Goal: Information Seeking & Learning: Check status

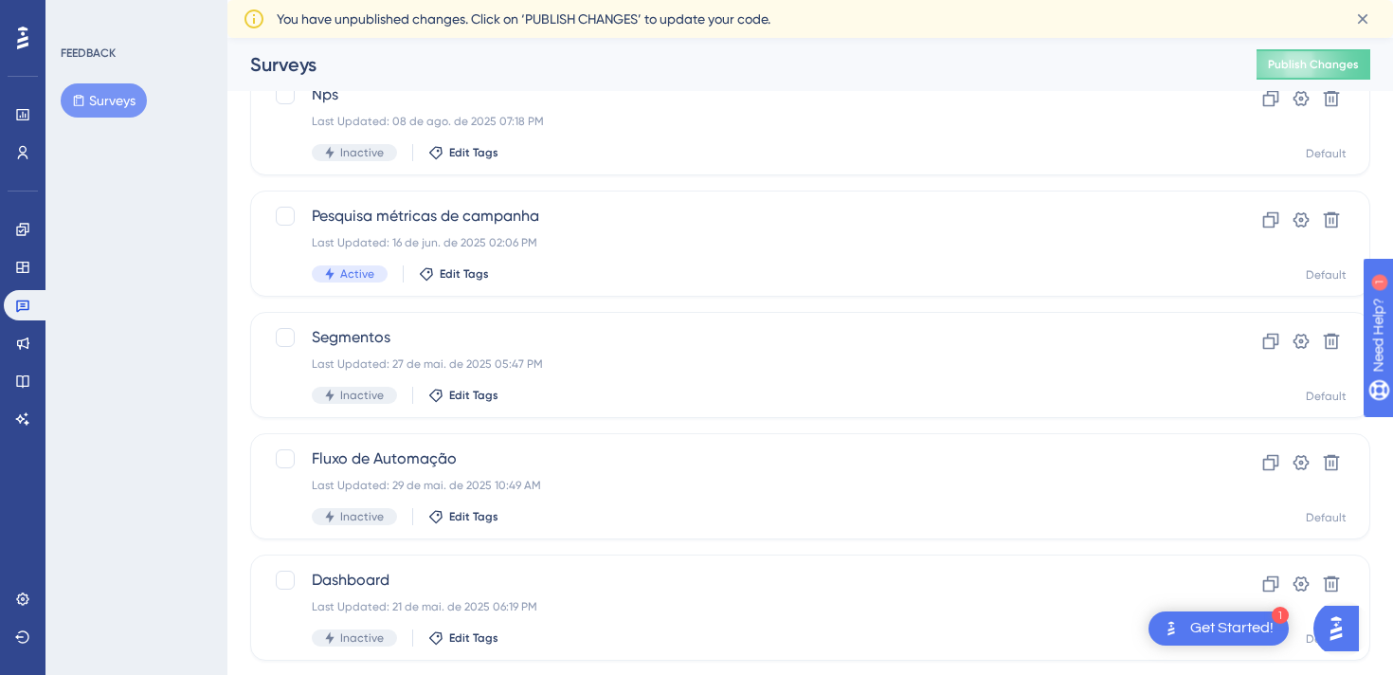
scroll to position [165, 0]
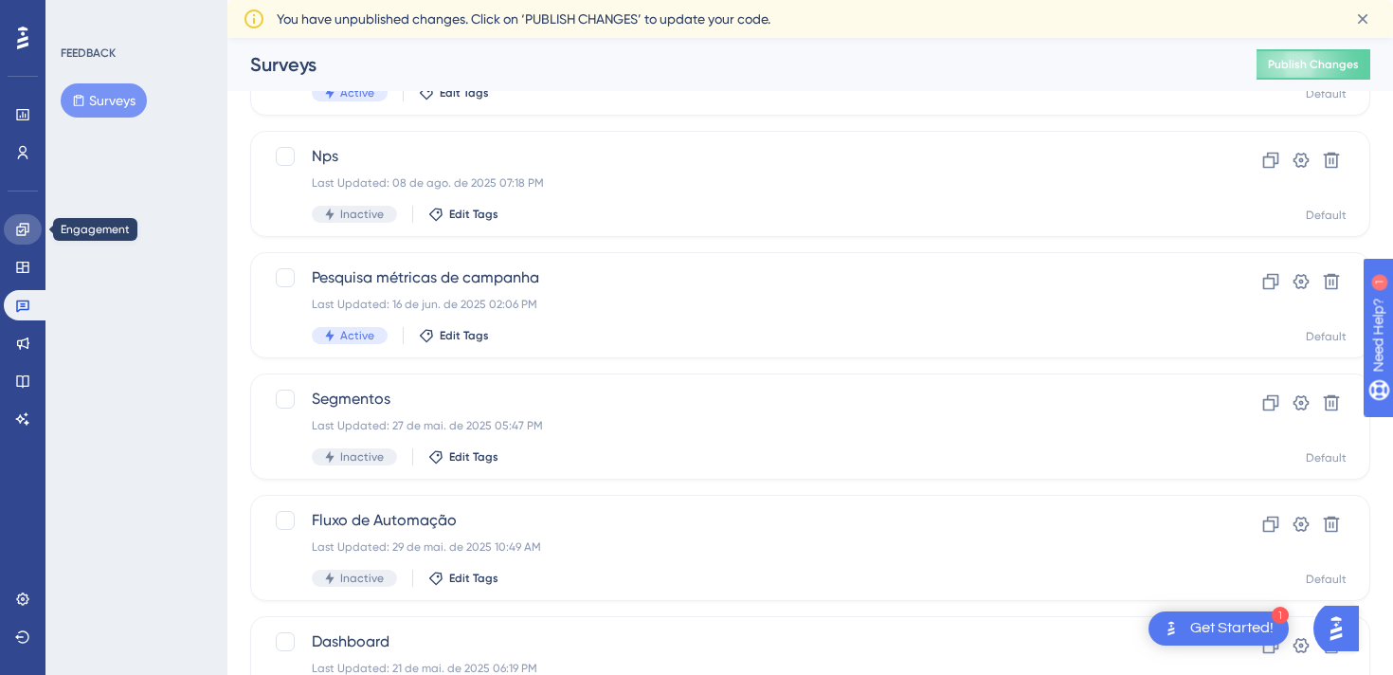
click at [17, 230] on icon at bounding box center [22, 229] width 12 height 12
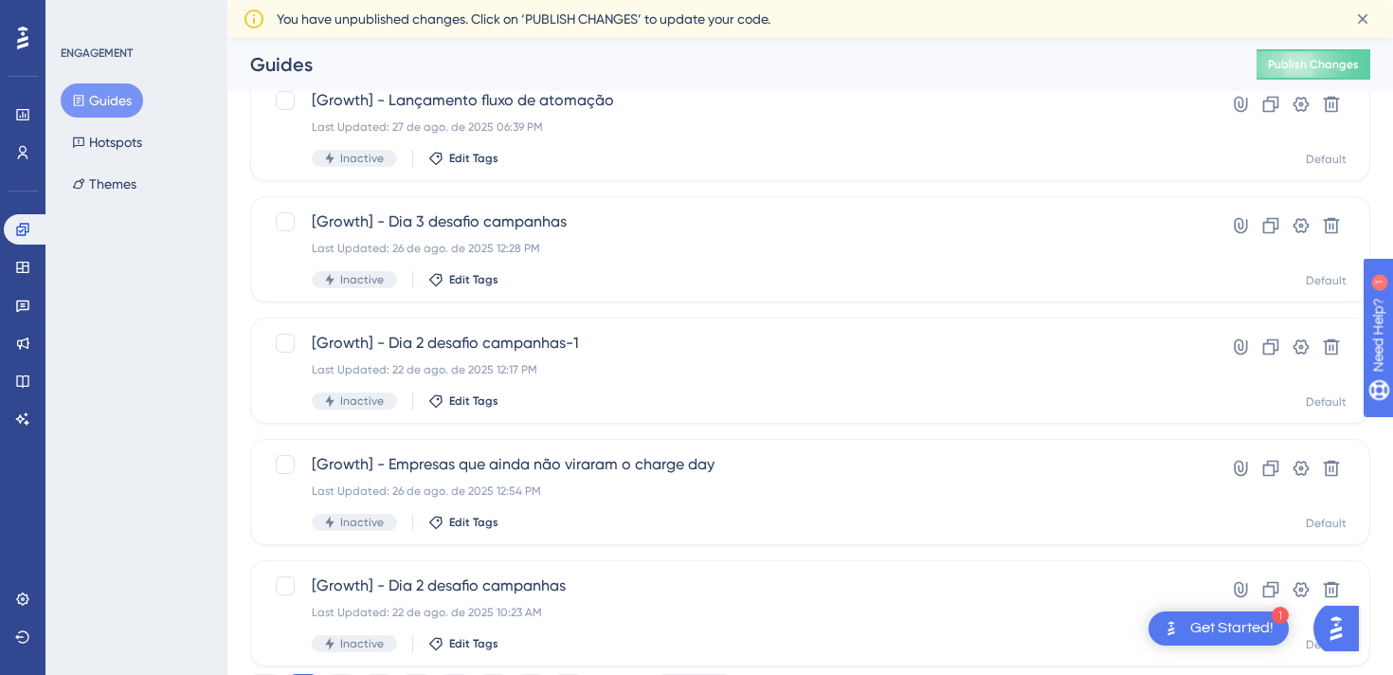
scroll to position [796, 0]
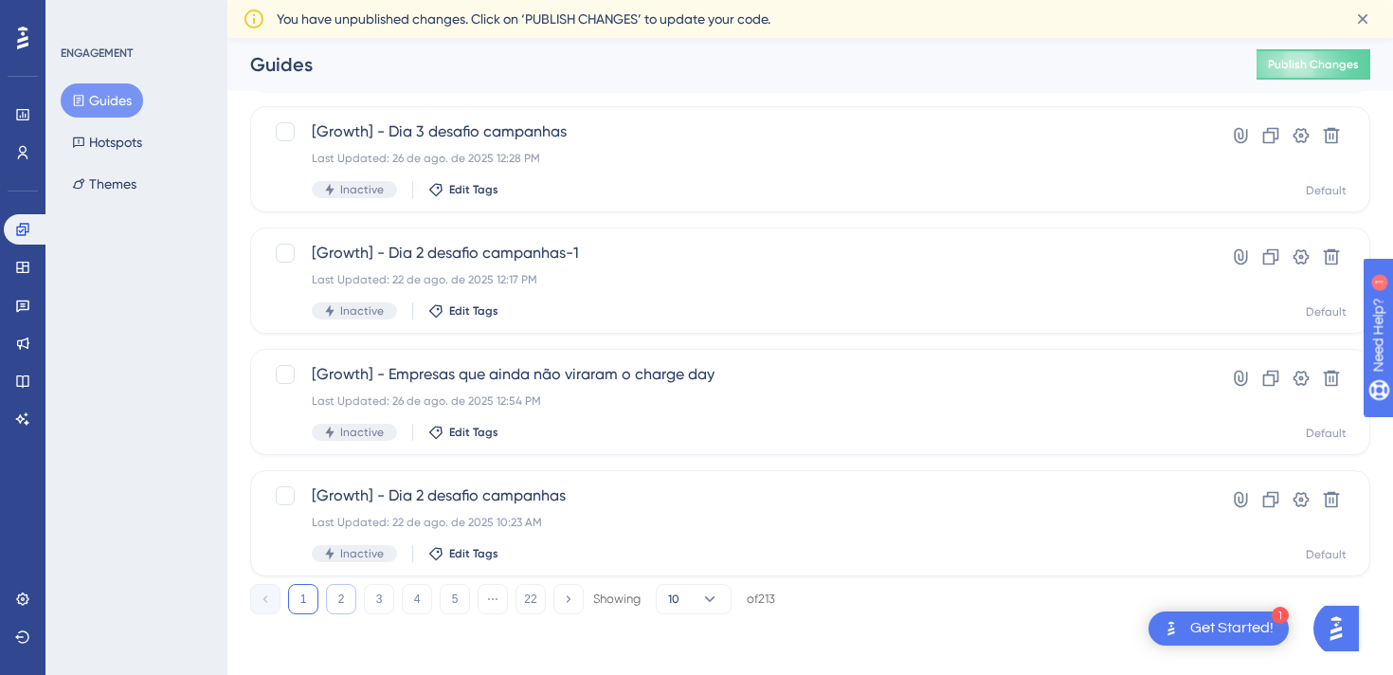
click at [343, 606] on button "2" at bounding box center [341, 599] width 30 height 30
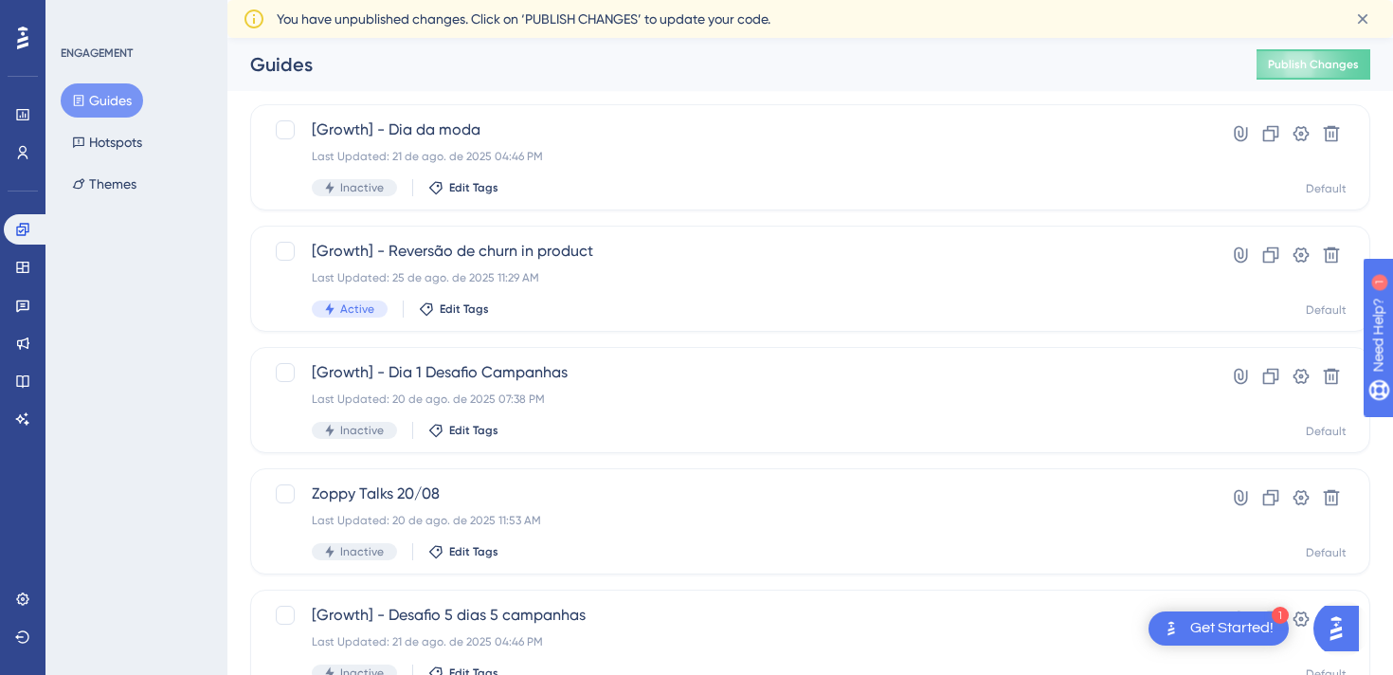
scroll to position [438, 0]
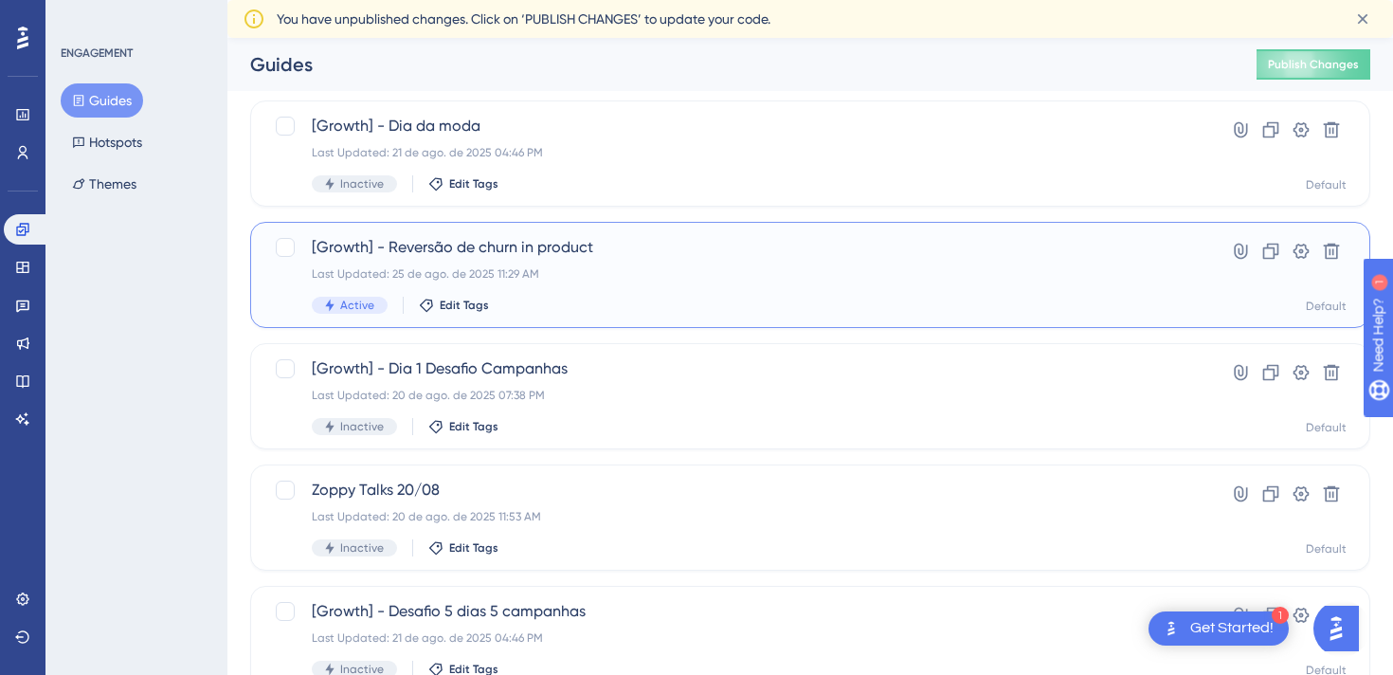
click at [532, 242] on span "[Growth] - Reversão de churn in product" at bounding box center [734, 247] width 845 height 23
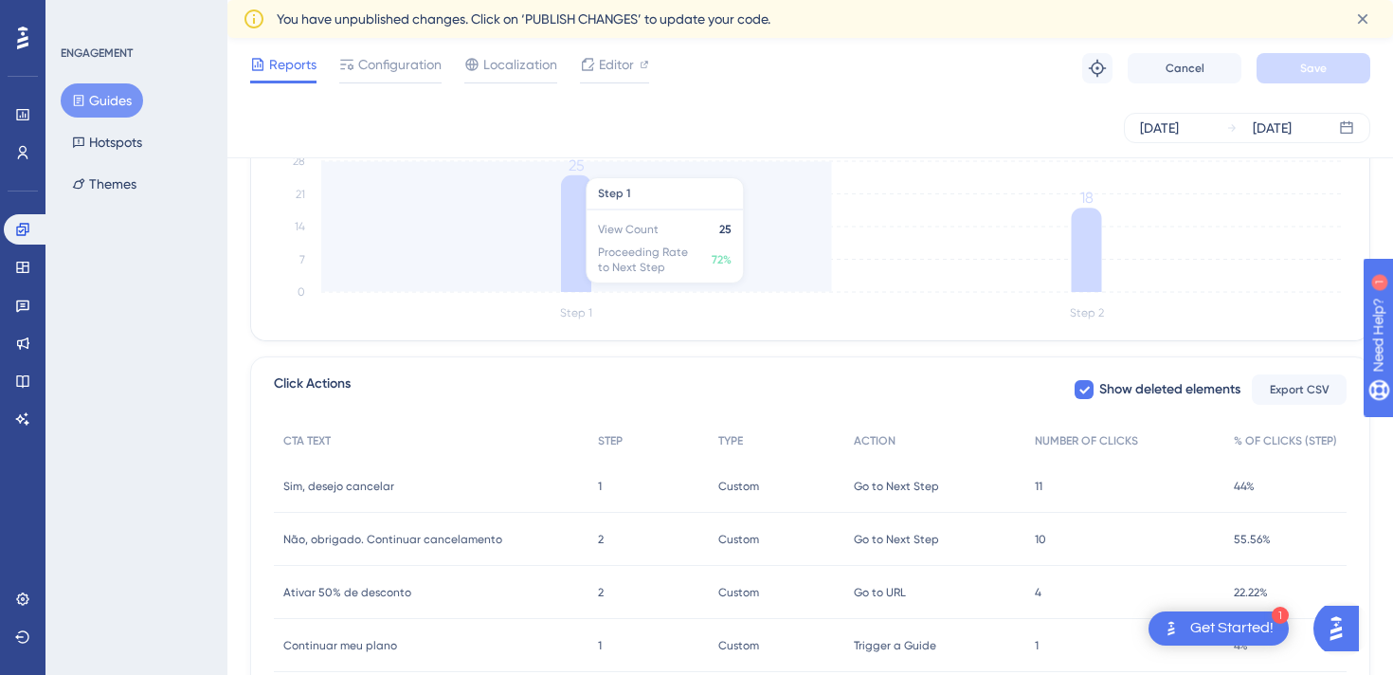
scroll to position [647, 0]
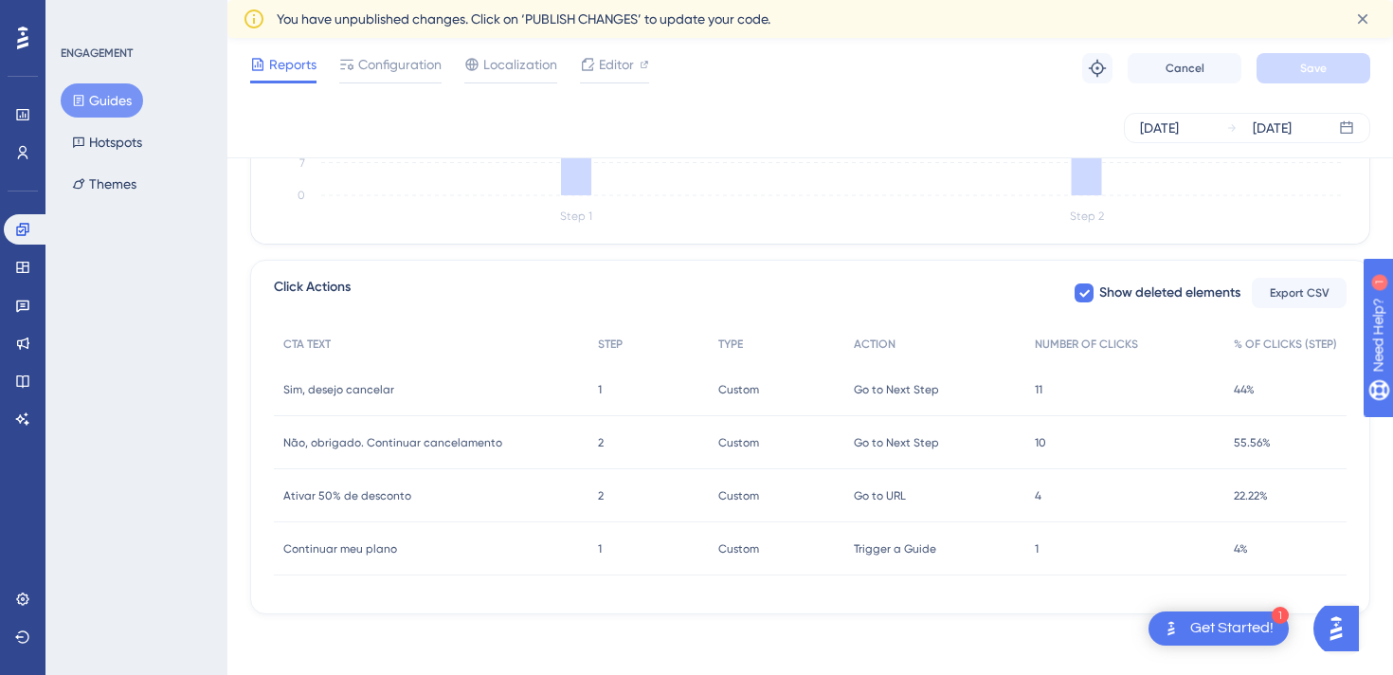
click at [1032, 493] on div "4 4" at bounding box center [1125, 495] width 199 height 53
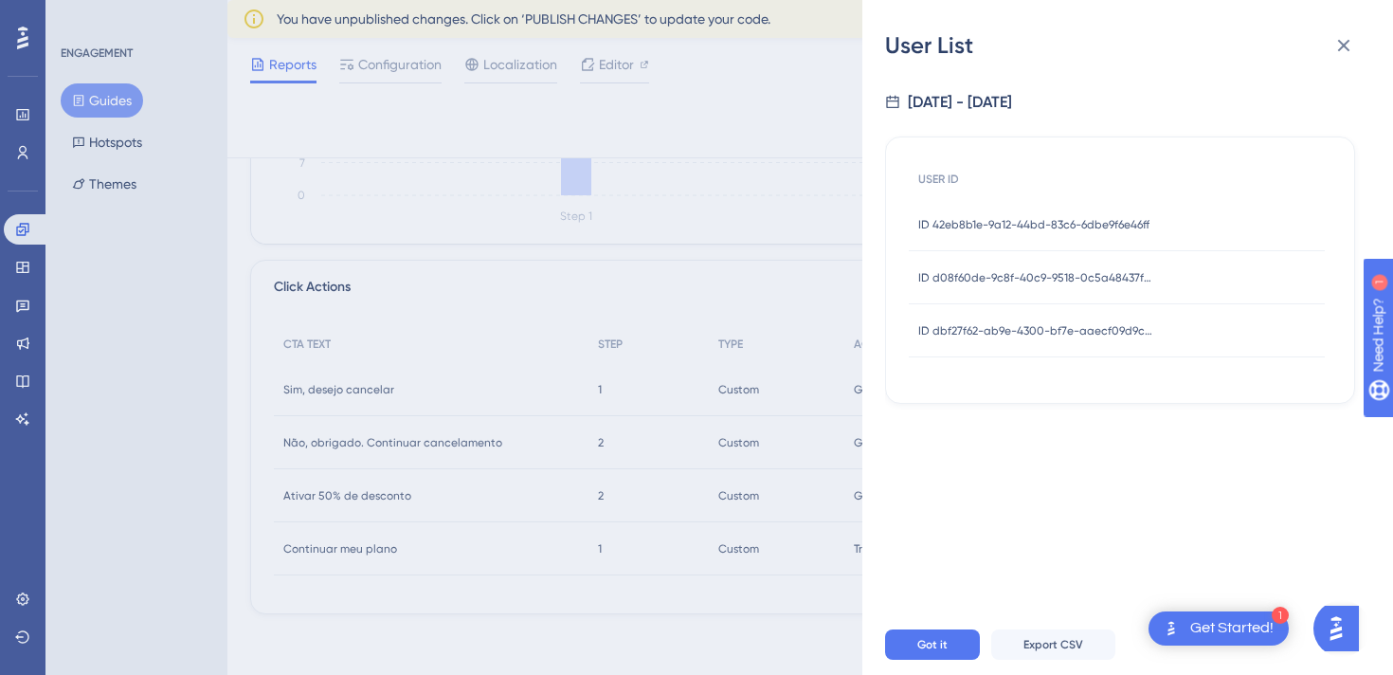
click at [978, 261] on div "ID d08f60de-9c8f-40c9-9518-0c5a48437f87 ID d08f60de-9c8f-40c9-9518-0c5a48437f87" at bounding box center [1036, 277] width 237 height 53
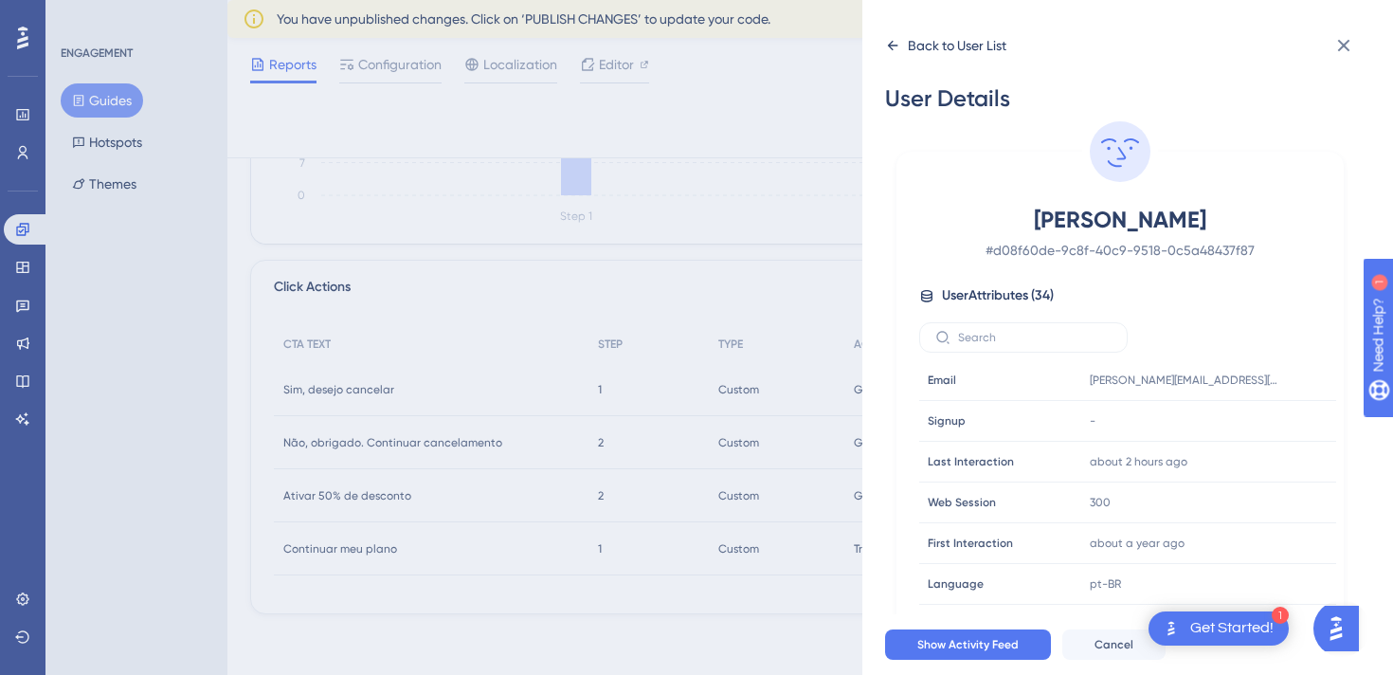
click at [887, 43] on icon at bounding box center [892, 45] width 15 height 15
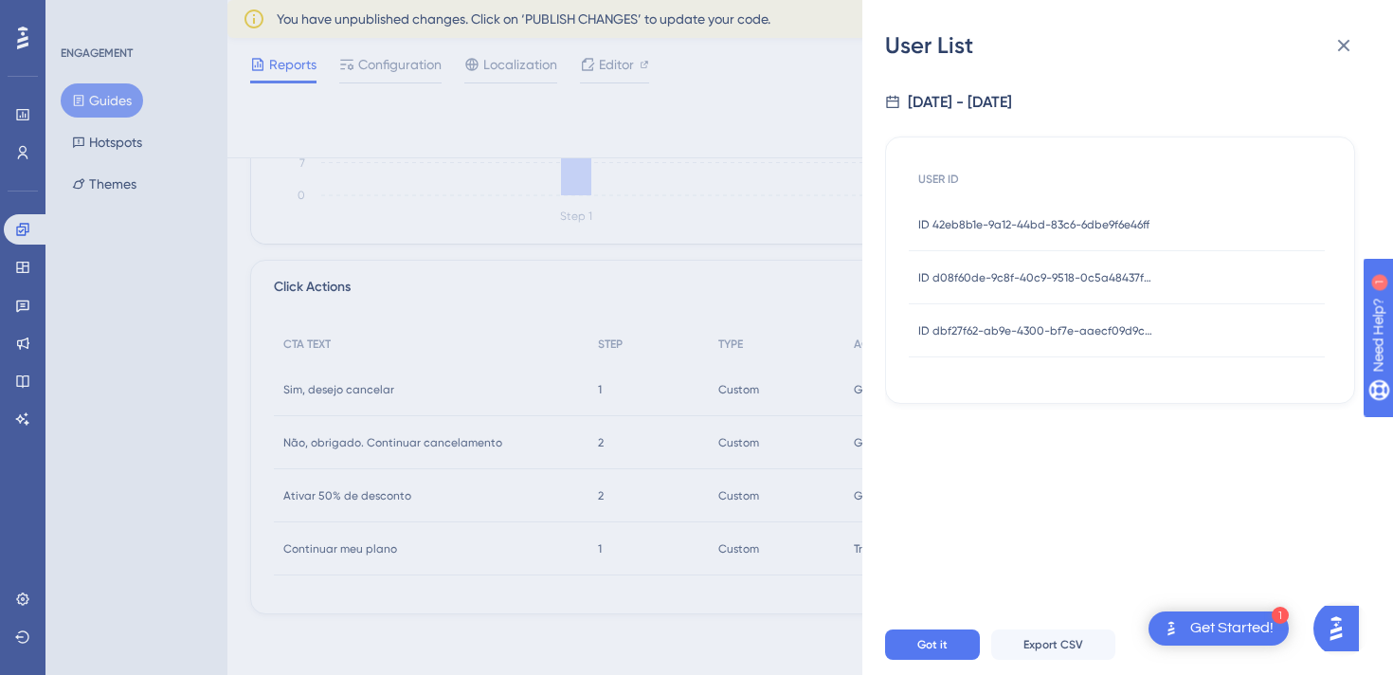
click at [1023, 317] on div "ID dbf27f62-ab9e-4300-bf7e-aaecf09d9c4d ID dbf27f62-ab9e-4300-bf7e-aaecf09d9c4d" at bounding box center [1036, 330] width 237 height 53
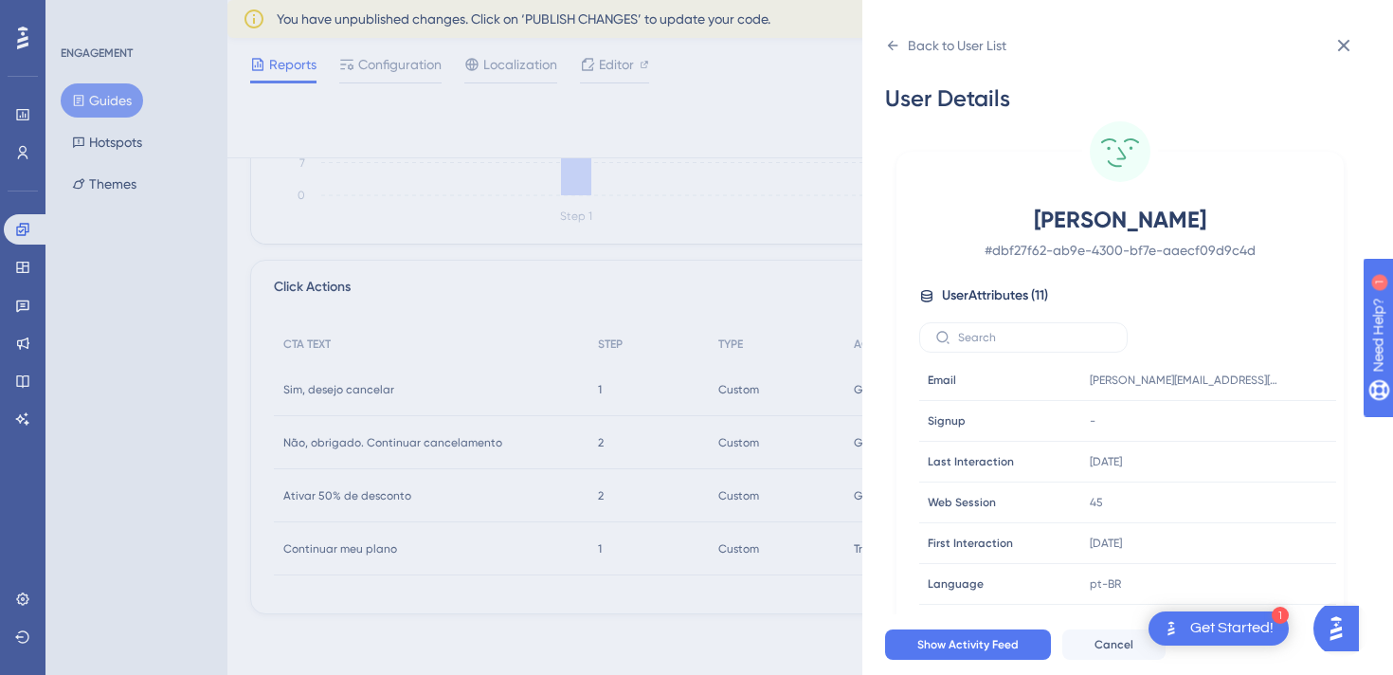
click at [1016, 332] on input "text" at bounding box center [1035, 337] width 154 height 13
click at [889, 42] on icon at bounding box center [892, 45] width 15 height 15
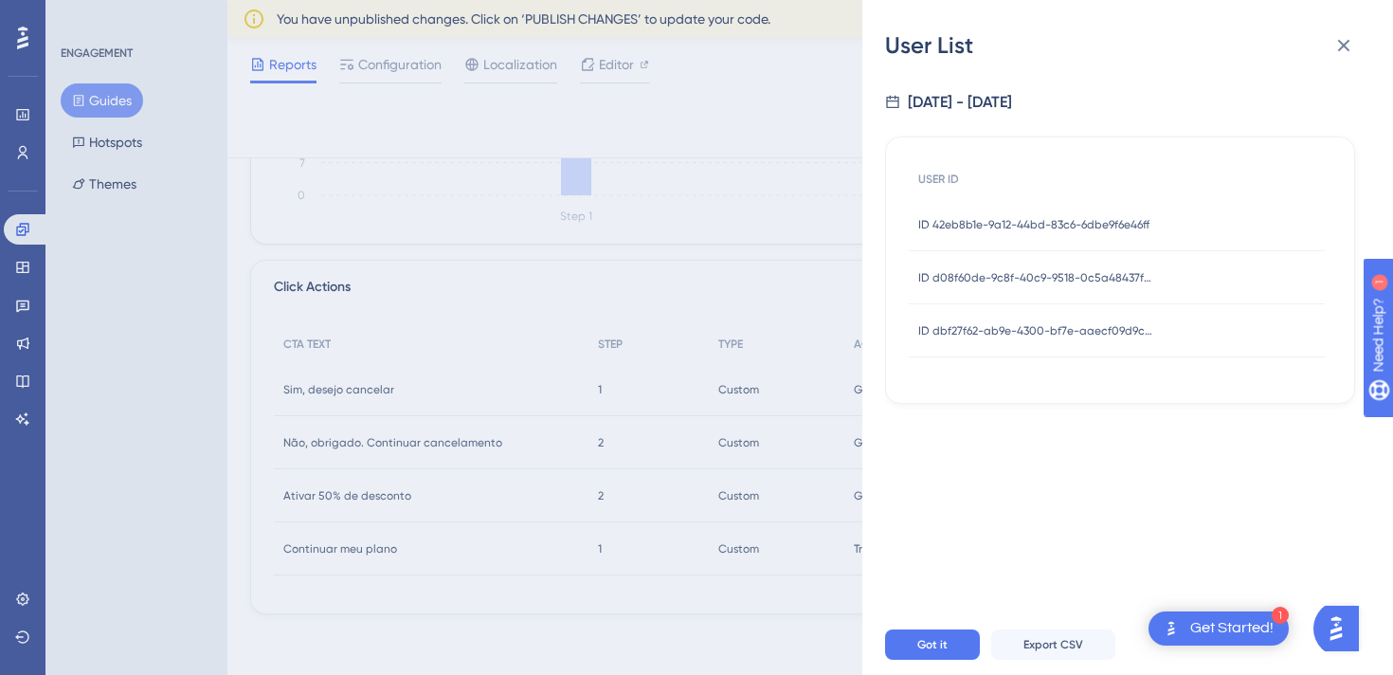
click at [1004, 222] on span "ID 42eb8b1e-9a12-44bd-83c6-6dbe9f6e46ff" at bounding box center [1033, 224] width 231 height 15
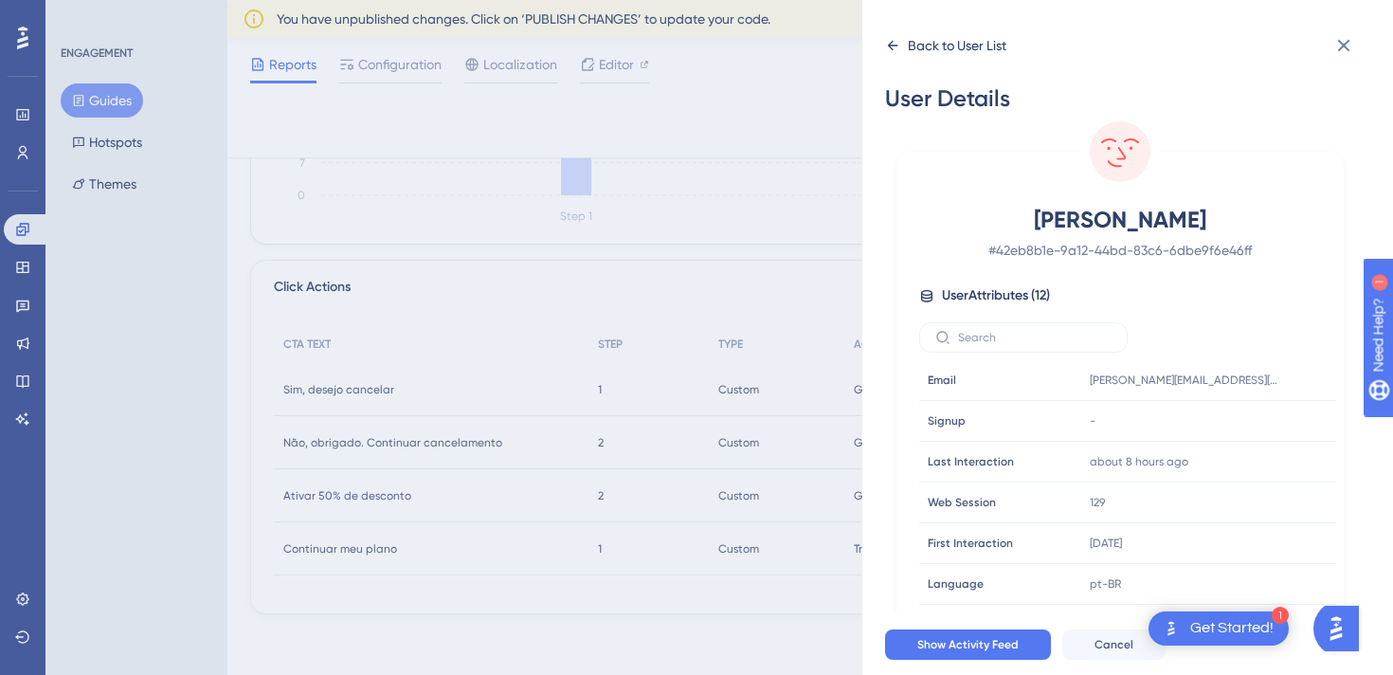
click at [887, 40] on icon at bounding box center [892, 45] width 15 height 15
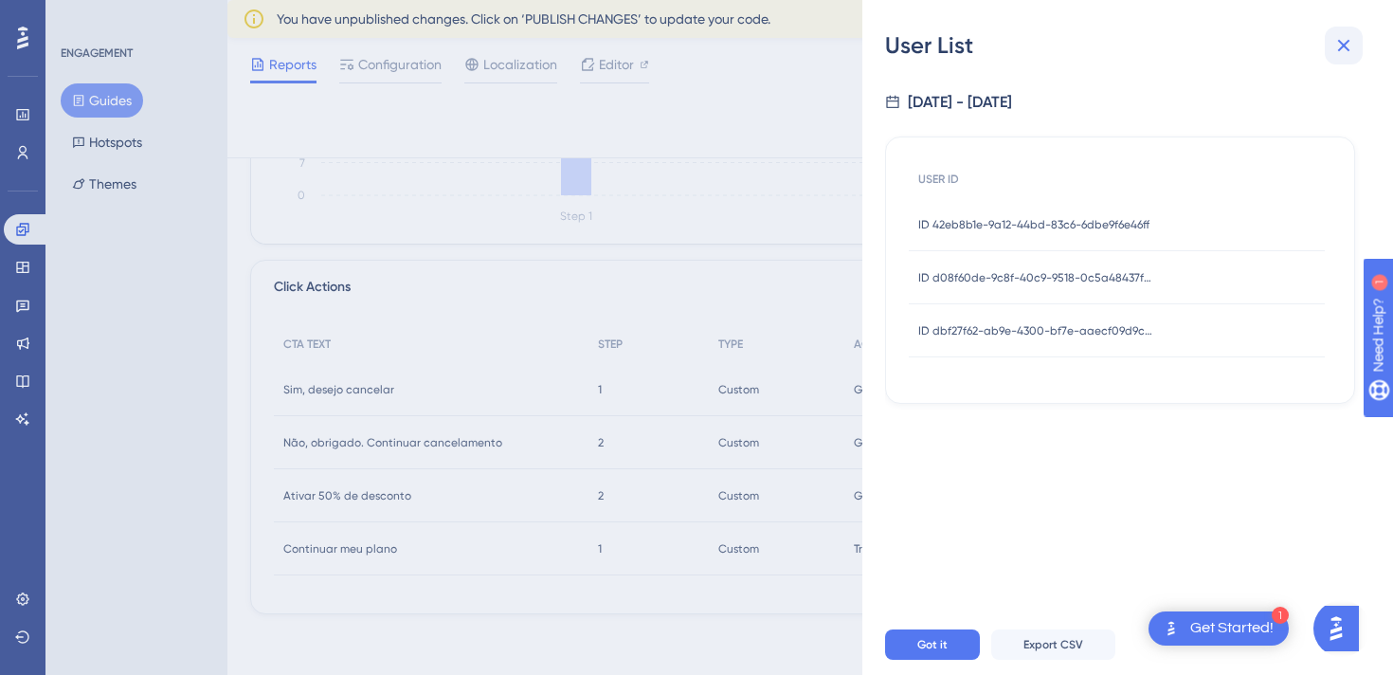
click at [1340, 54] on icon at bounding box center [1344, 45] width 23 height 23
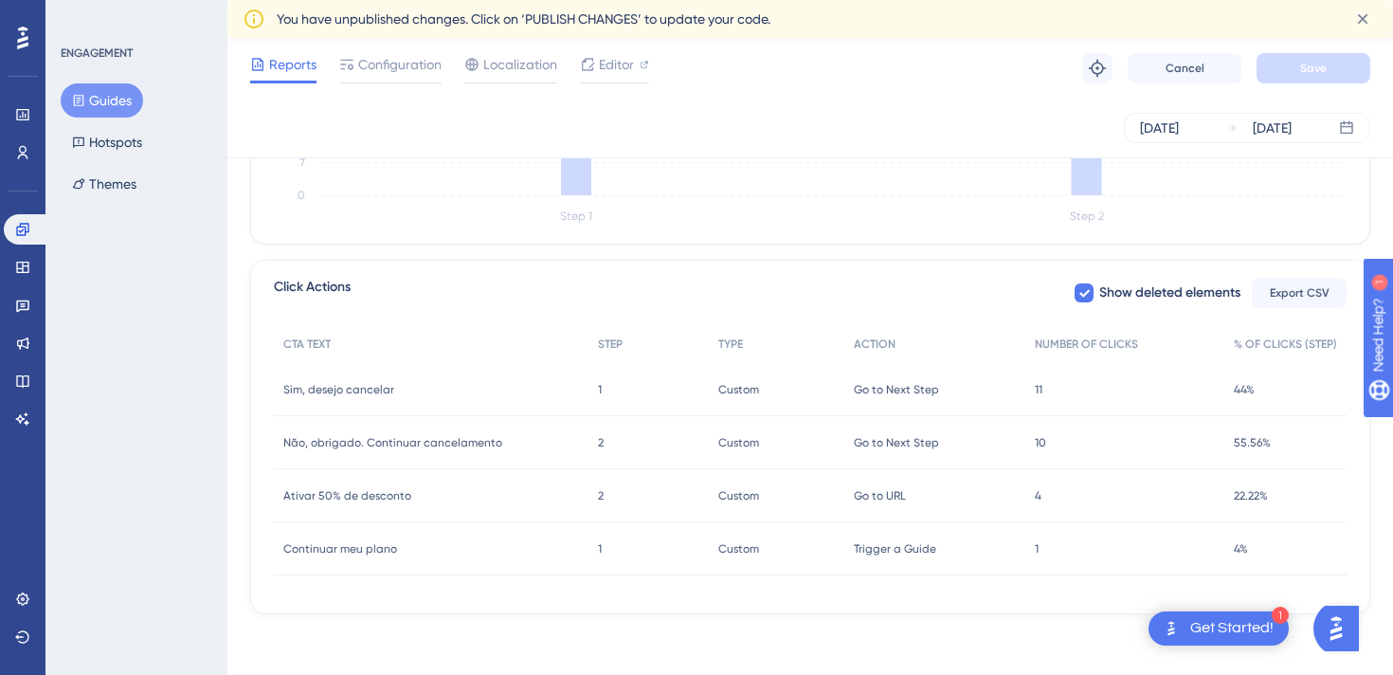
click at [1040, 384] on span "11" at bounding box center [1039, 389] width 8 height 15
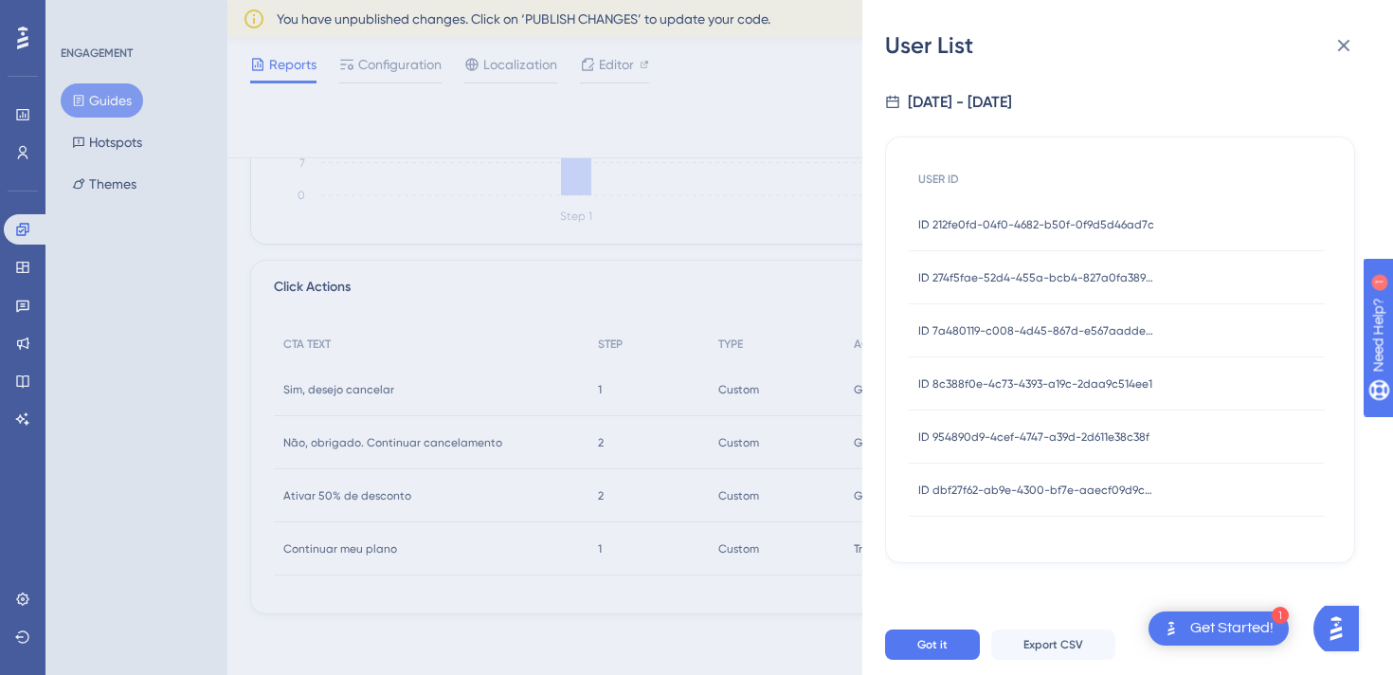
click at [1002, 235] on div "ID 212fe0fd-04f0-4682-b50f-0f9d5d46ad7c ID 212fe0fd-04f0-4682-b50f-0f9d5d46ad7c" at bounding box center [1036, 224] width 236 height 53
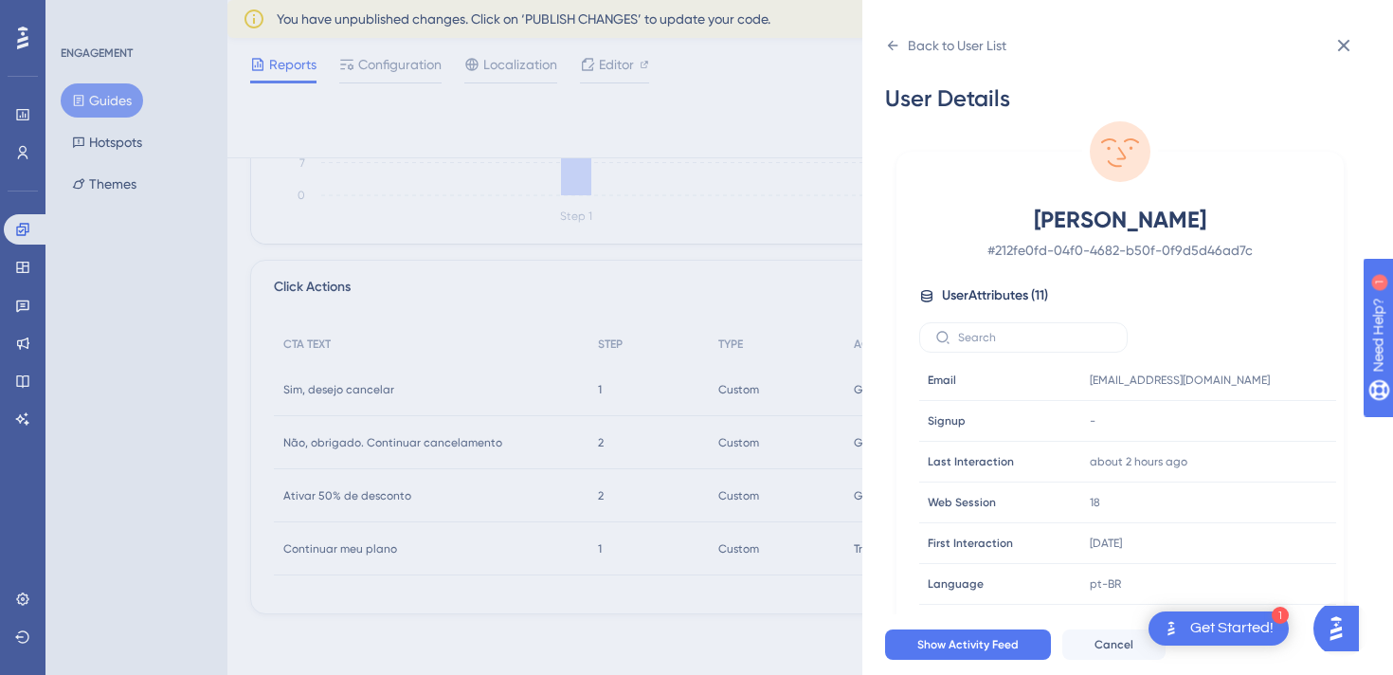
scroll to position [40, 0]
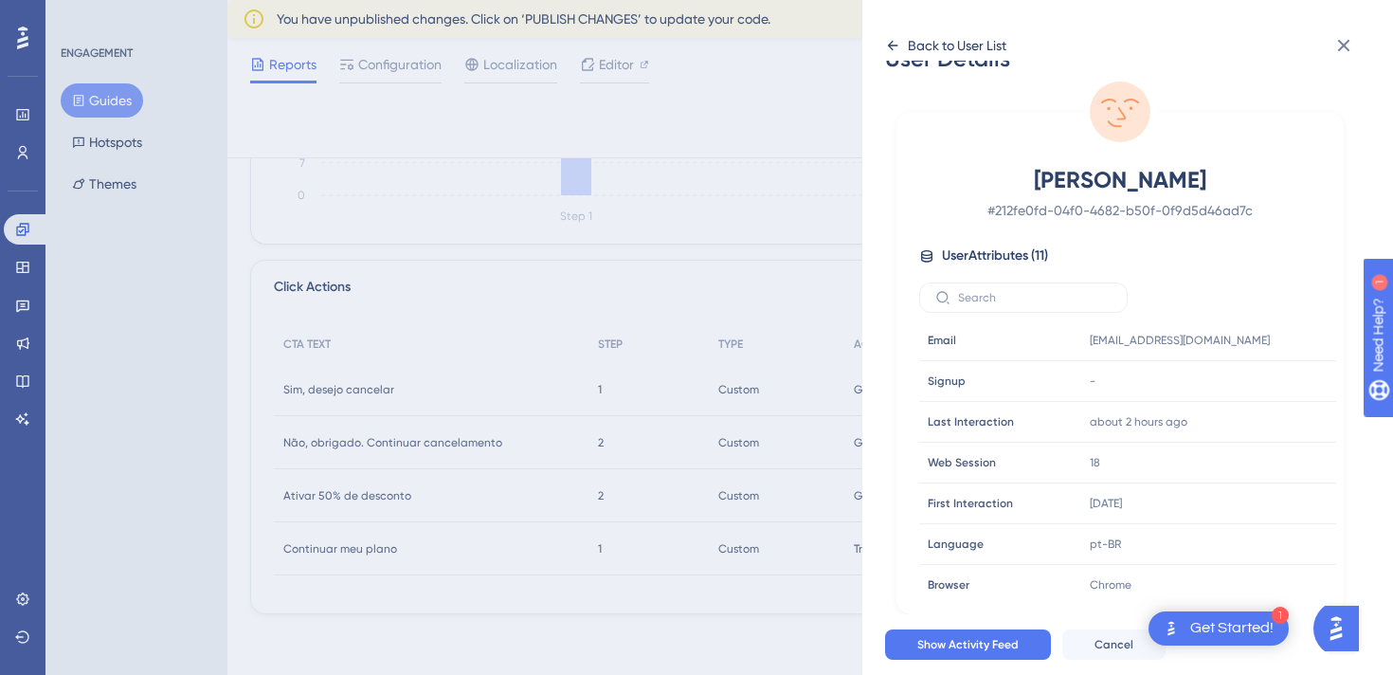
click at [915, 49] on div "Back to User List" at bounding box center [957, 45] width 99 height 23
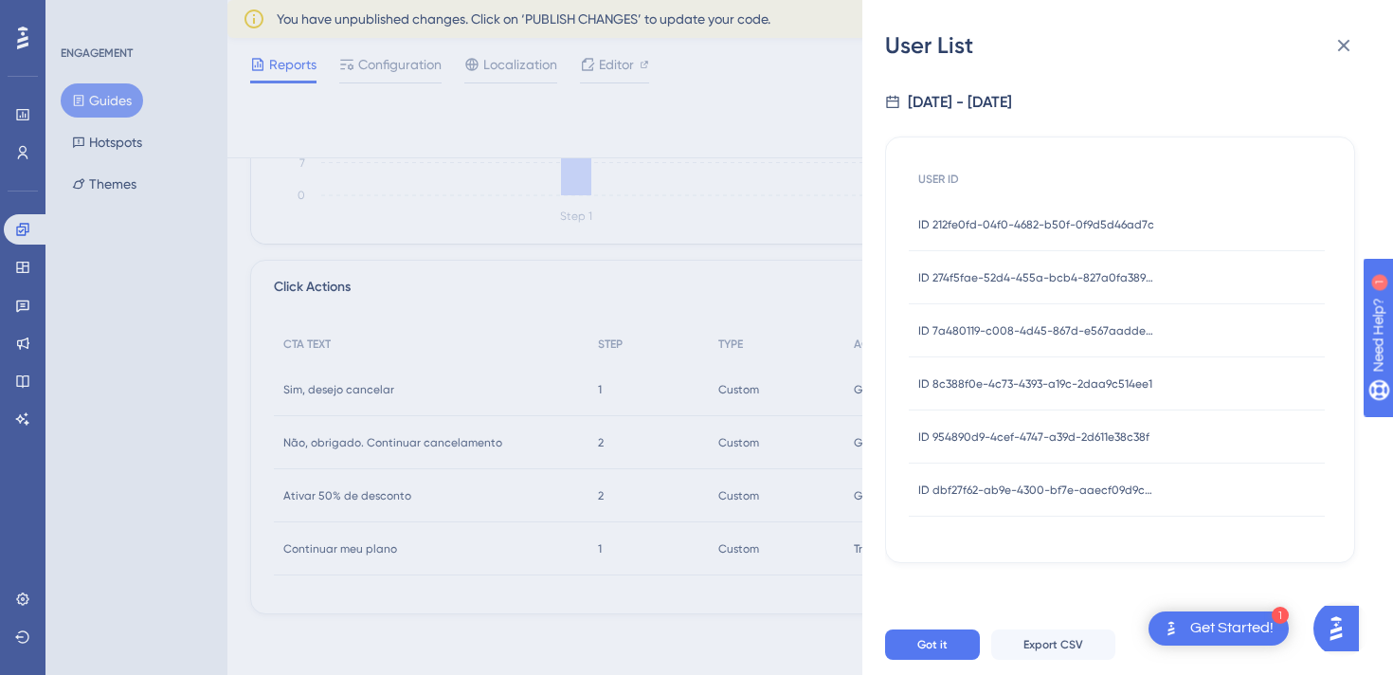
click at [982, 274] on span "ID 274f5fae-52d4-455a-bcb4-827a0fa38925" at bounding box center [1036, 277] width 237 height 15
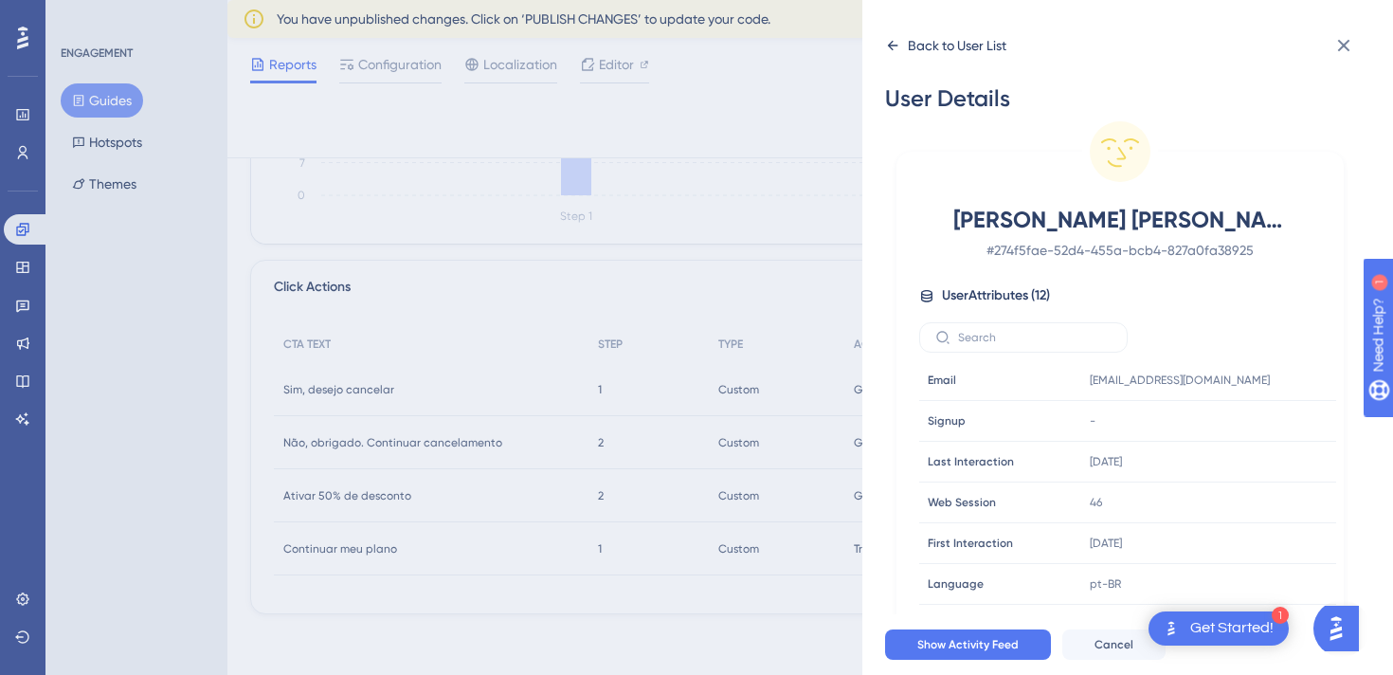
click at [900, 42] on div "Back to User List" at bounding box center [945, 45] width 121 height 30
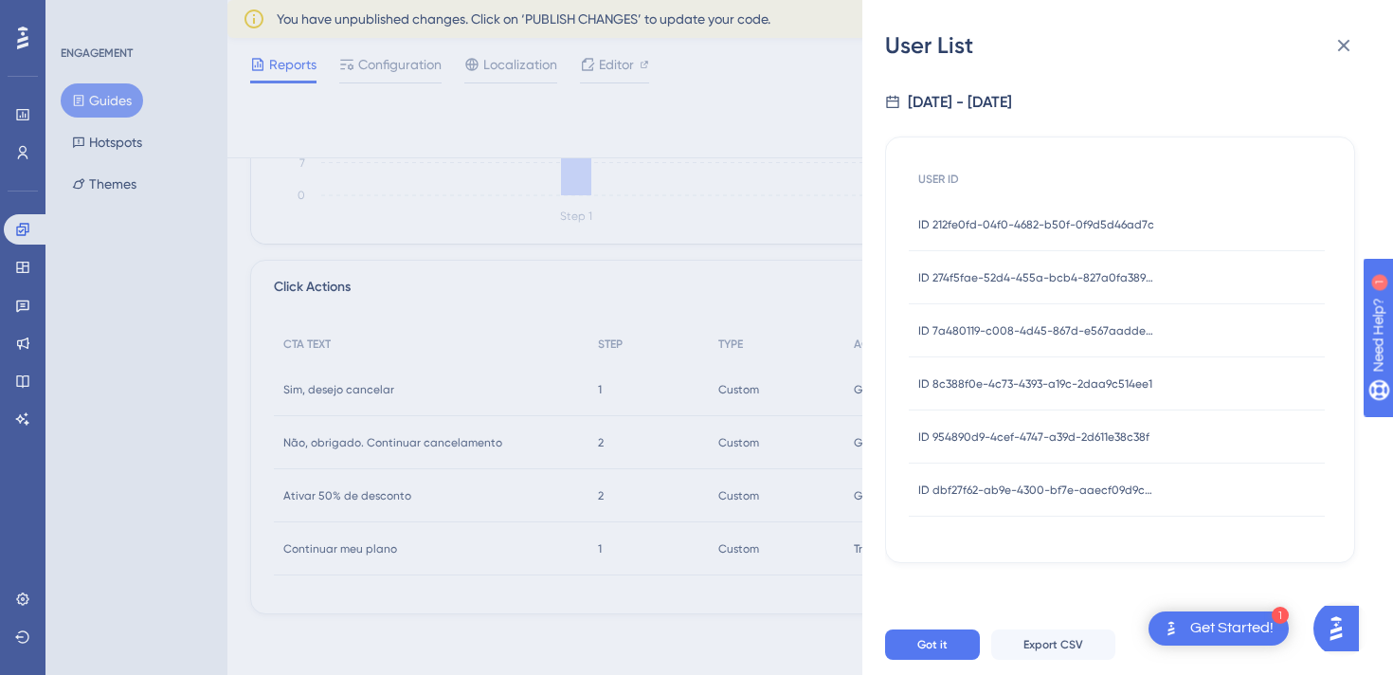
click at [1030, 338] on div "ID 7a480119-c008-4d45-867d-e567aadde718 ID 7a480119-c008-4d45-867d-e567aadde718" at bounding box center [1036, 330] width 237 height 53
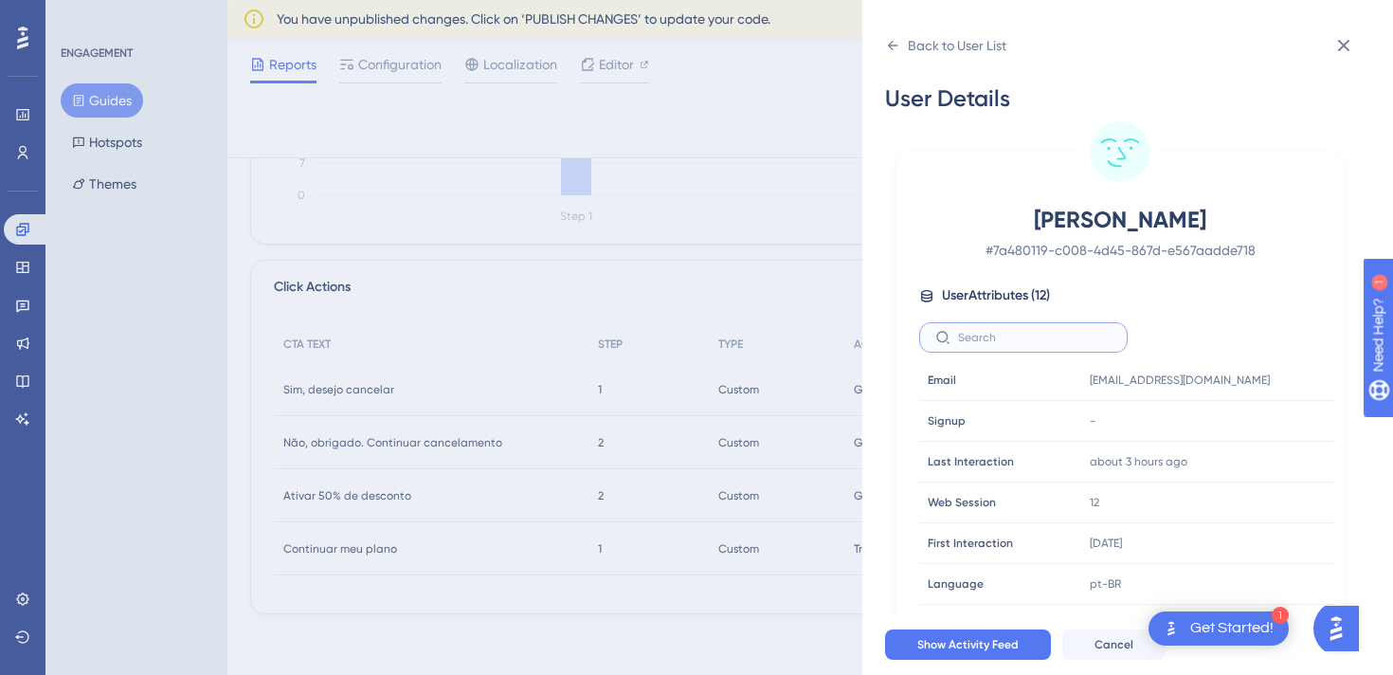
drag, startPoint x: 1030, startPoint y: 338, endPoint x: 1241, endPoint y: 336, distance: 210.4
click at [1244, 336] on div at bounding box center [1120, 337] width 402 height 30
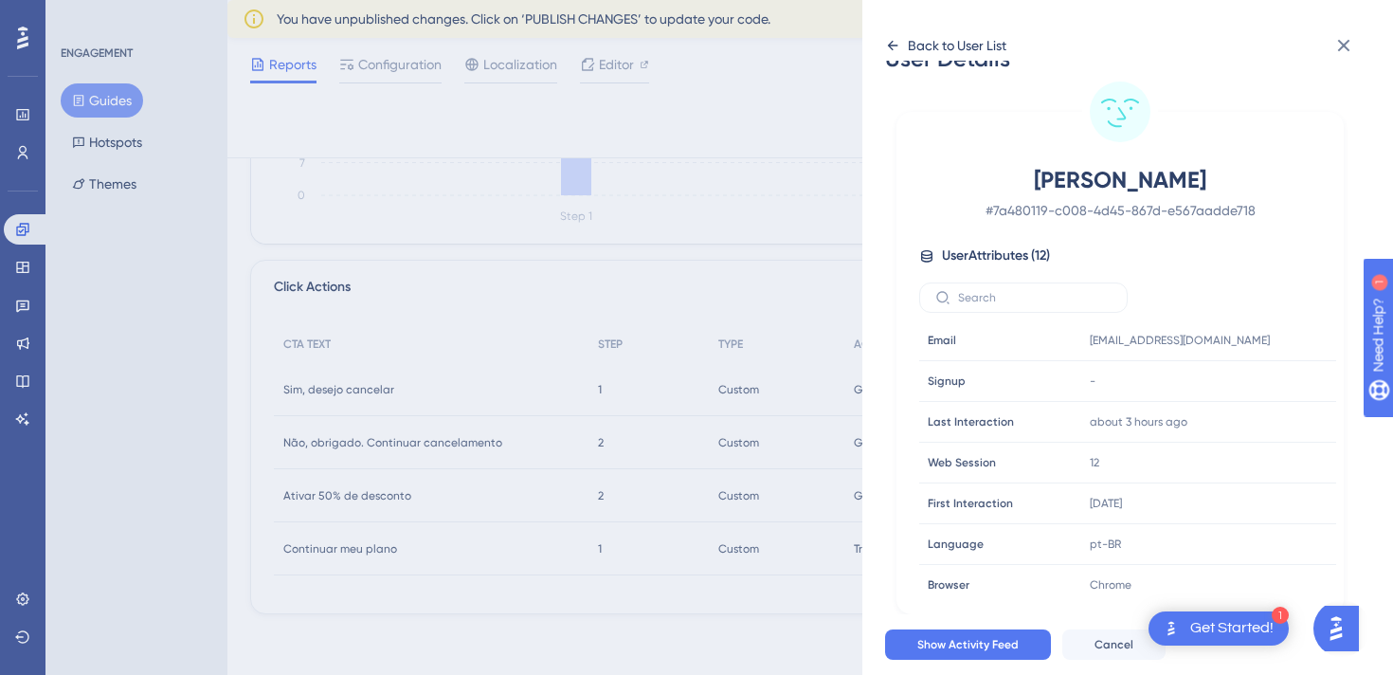
click at [903, 53] on div "Back to User List" at bounding box center [945, 45] width 121 height 30
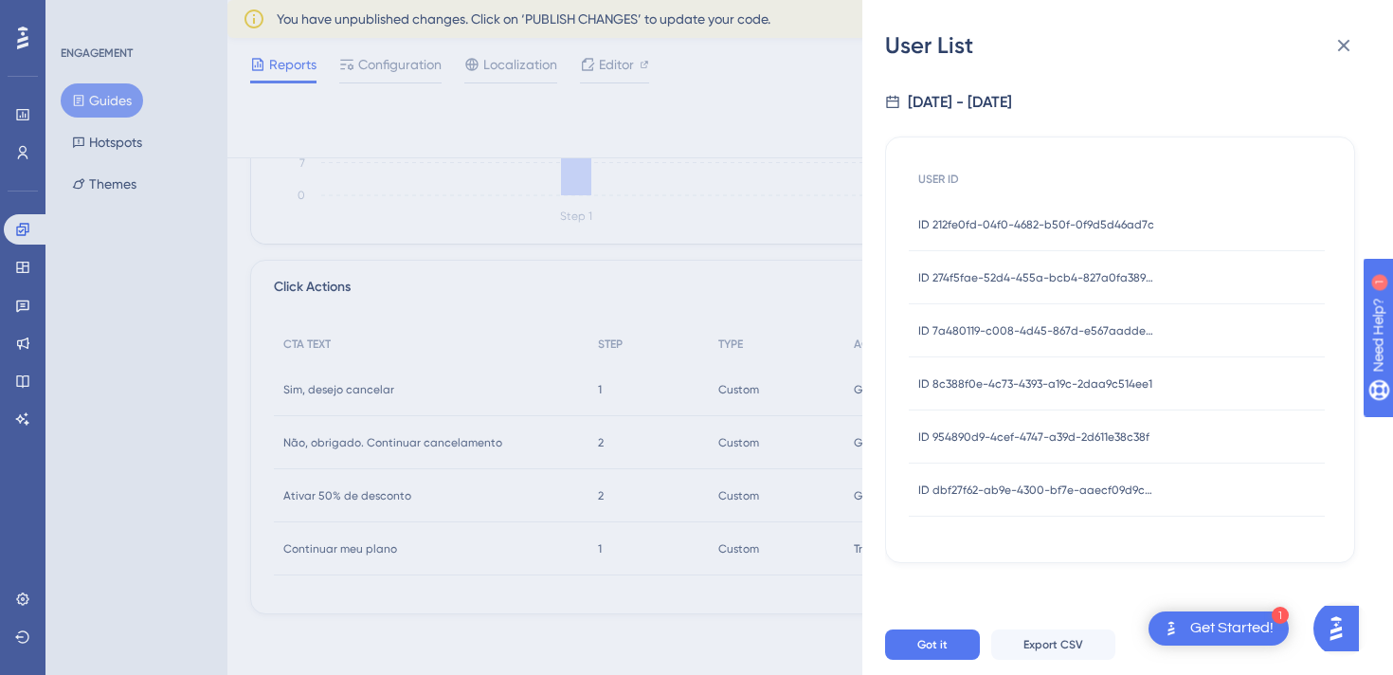
click at [1052, 376] on span "ID 8c388f0e-4c73-4393-a19c-2daa9c514ee1" at bounding box center [1035, 383] width 234 height 15
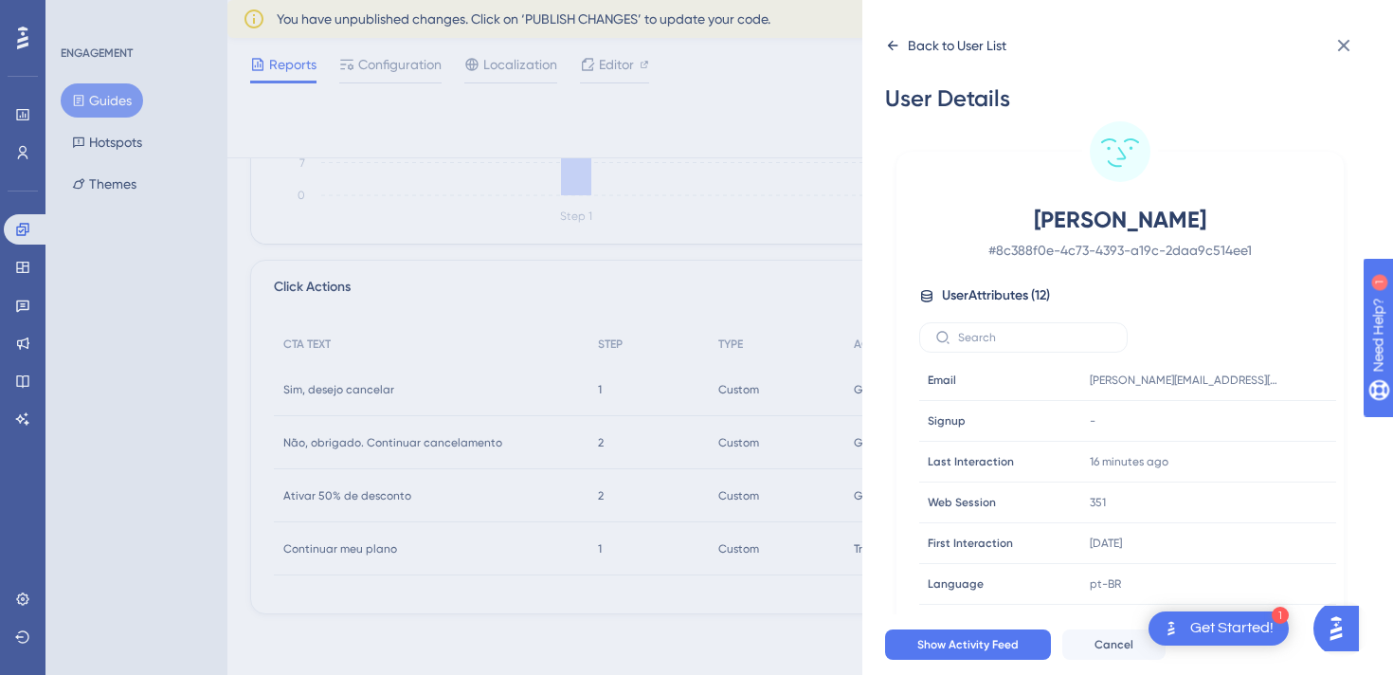
click at [905, 38] on div "Back to User List" at bounding box center [945, 45] width 121 height 30
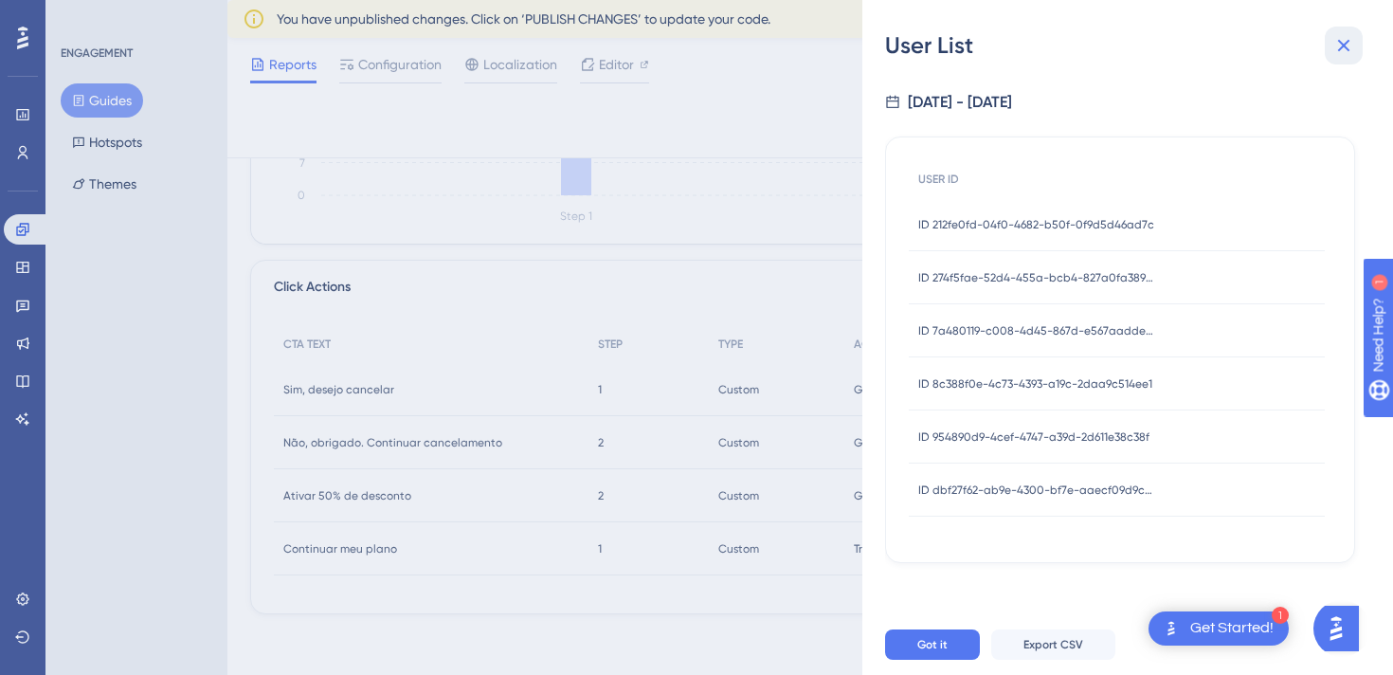
click at [1345, 49] on icon at bounding box center [1344, 45] width 23 height 23
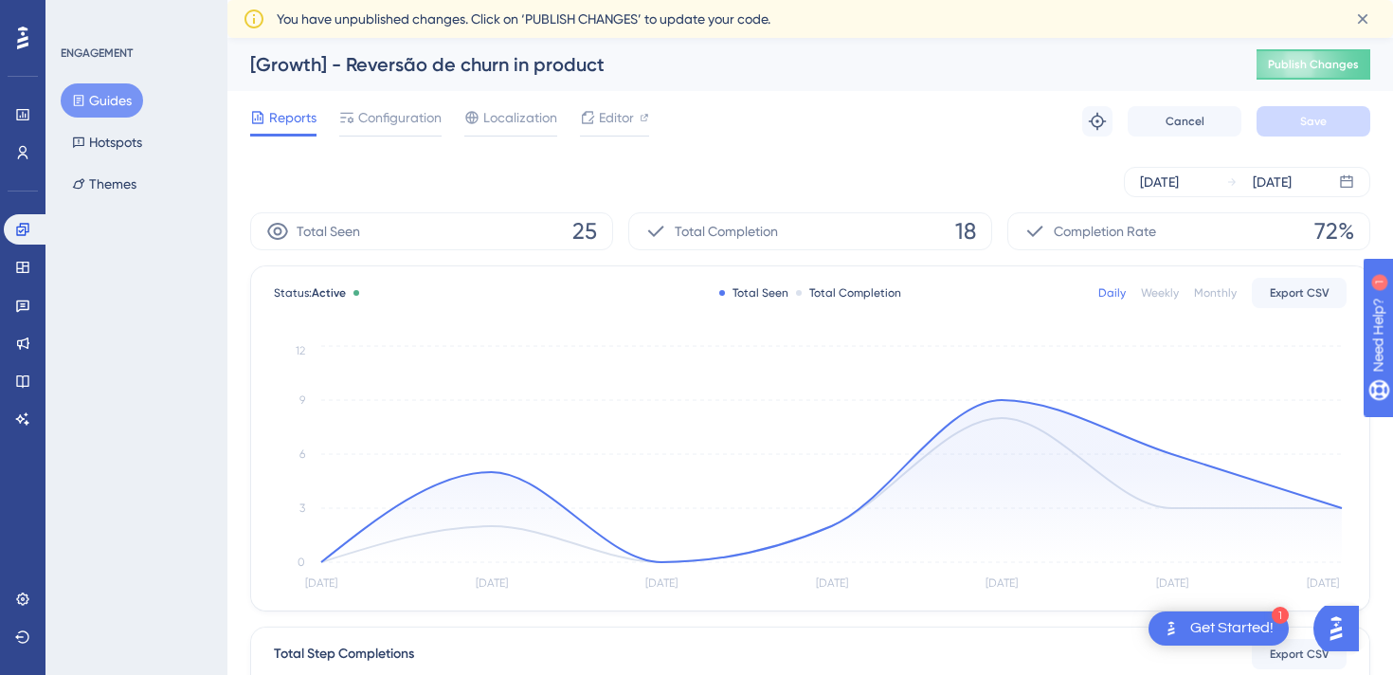
click at [1164, 289] on div "Weekly" at bounding box center [1160, 292] width 38 height 15
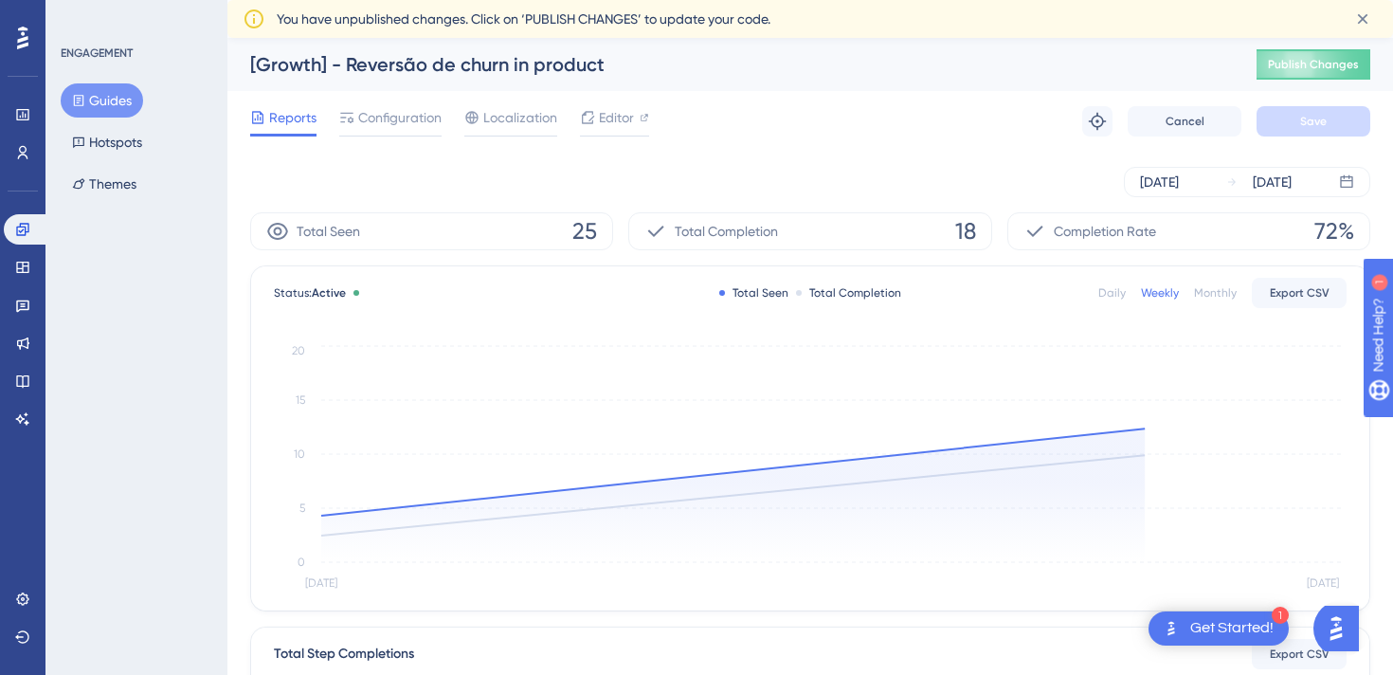
click at [1199, 289] on div "Monthly" at bounding box center [1215, 292] width 43 height 15
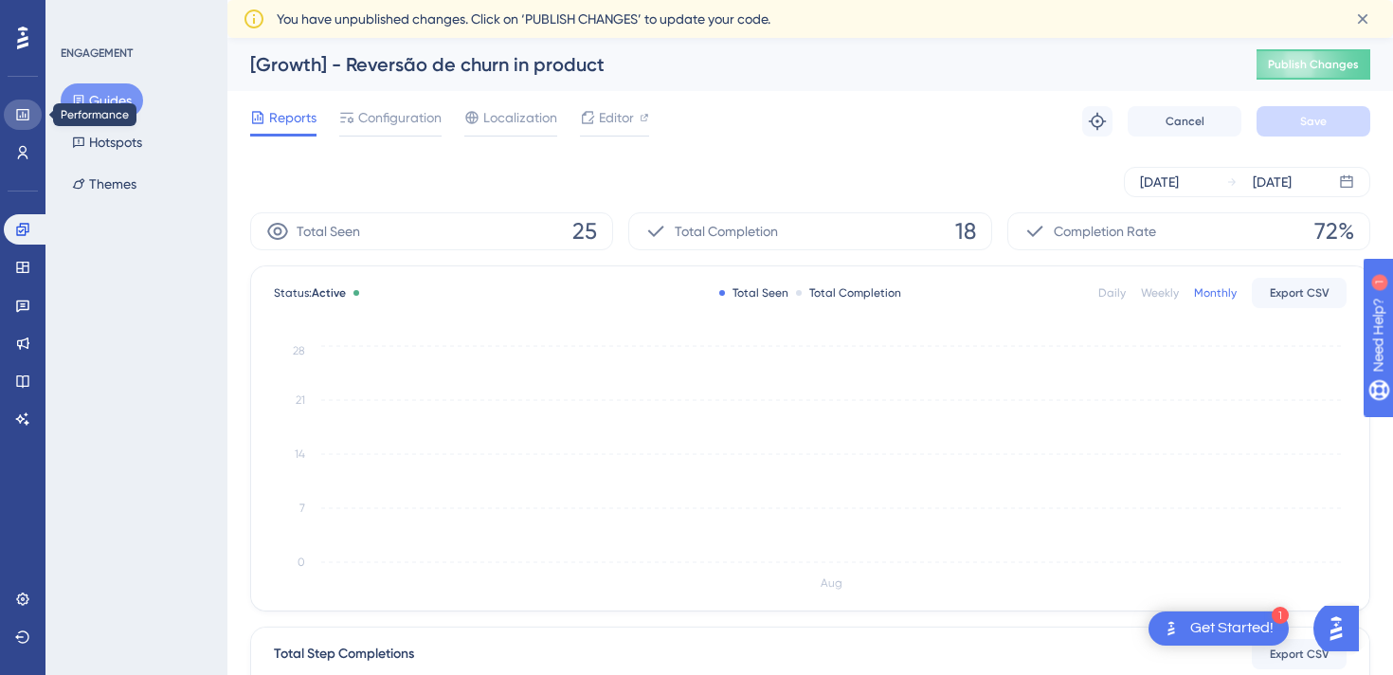
click at [27, 125] on link at bounding box center [23, 115] width 38 height 30
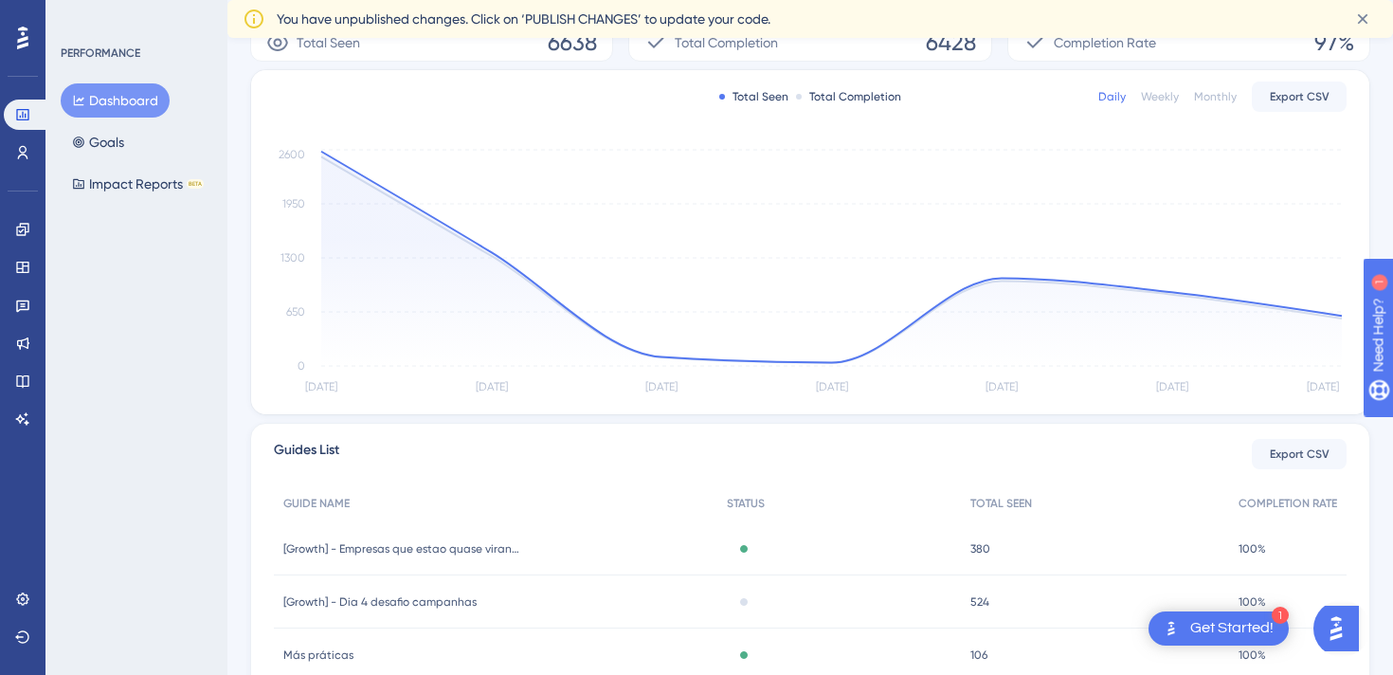
scroll to position [583, 0]
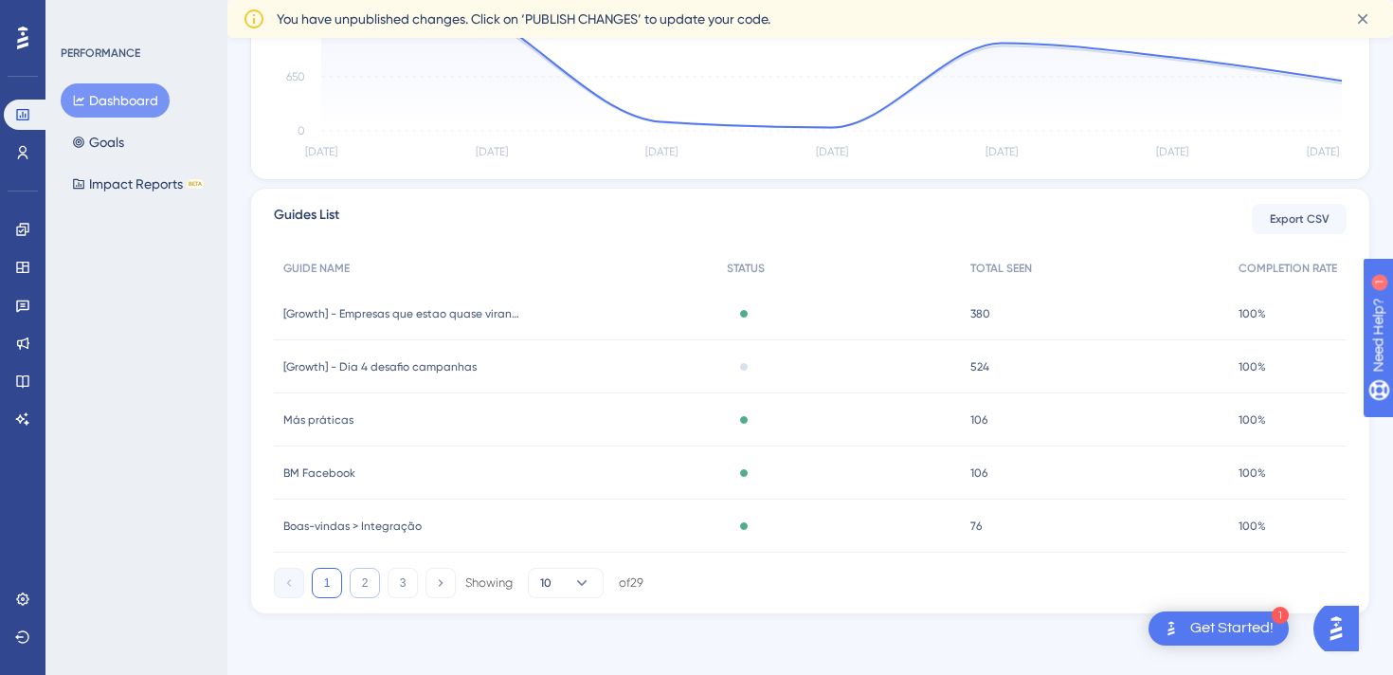
click at [350, 581] on button "2" at bounding box center [365, 583] width 30 height 30
click at [394, 582] on button "3" at bounding box center [403, 583] width 30 height 30
click at [302, 585] on button at bounding box center [289, 583] width 30 height 30
click at [409, 575] on button "3" at bounding box center [403, 583] width 30 height 30
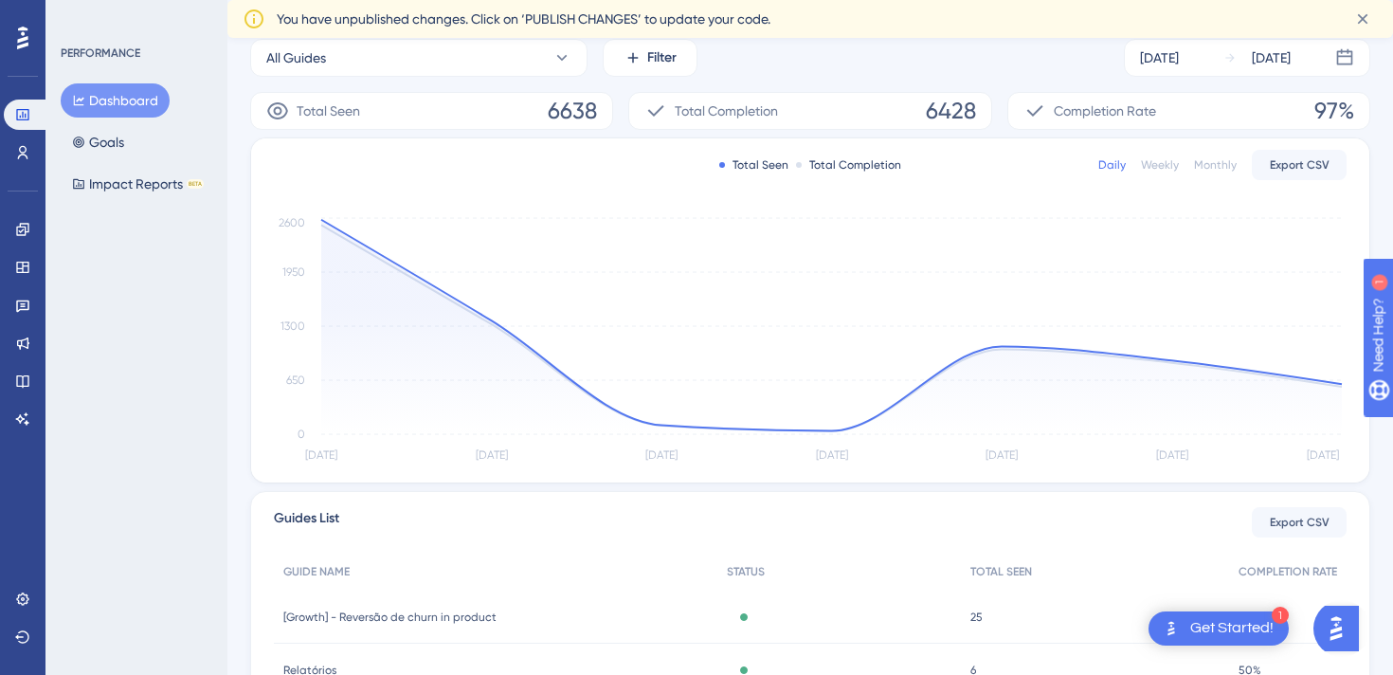
scroll to position [0, 0]
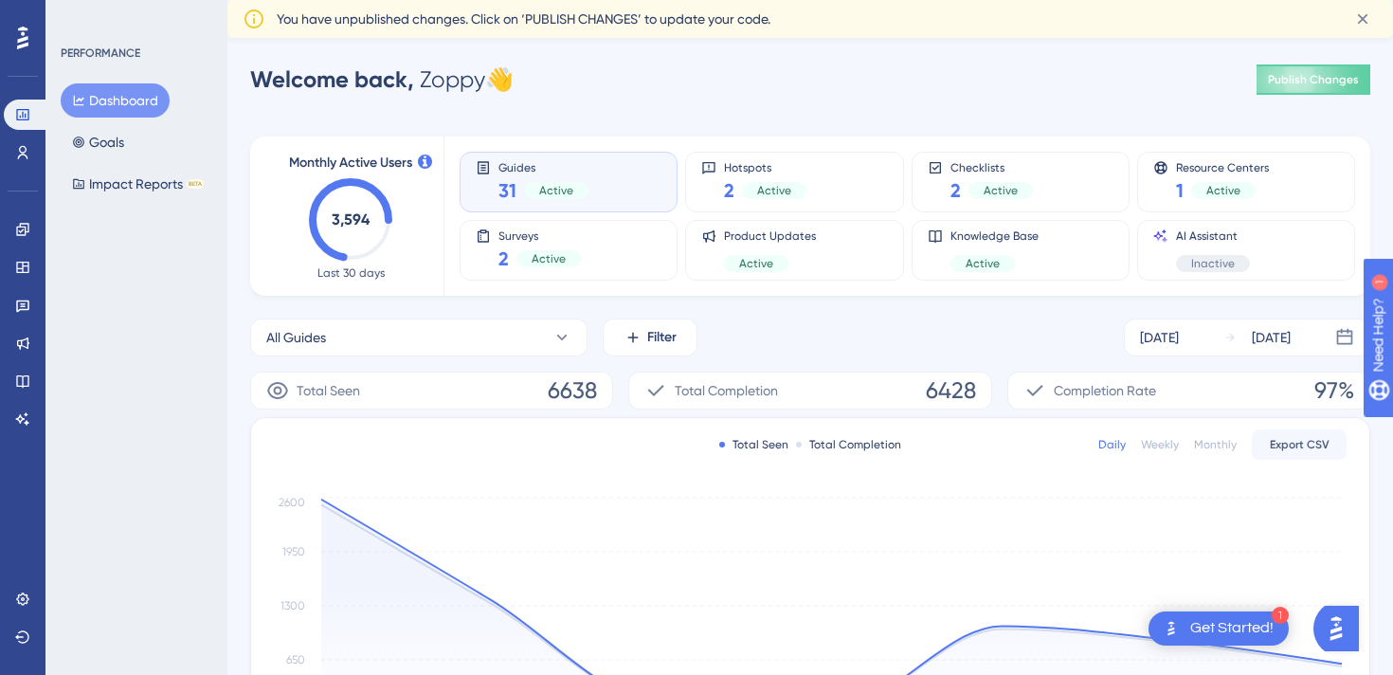
drag, startPoint x: 362, startPoint y: 218, endPoint x: 332, endPoint y: 219, distance: 30.3
click at [351, 219] on text "3,594" at bounding box center [351, 219] width 39 height 18
click at [363, 217] on text "3,594" at bounding box center [351, 219] width 39 height 18
drag, startPoint x: 369, startPoint y: 219, endPoint x: 294, endPoint y: 219, distance: 74.9
click at [294, 219] on div "Monthly Active Users 3,594 Last 30 days" at bounding box center [351, 216] width 140 height 129
